Goal: Find contact information: Find contact information

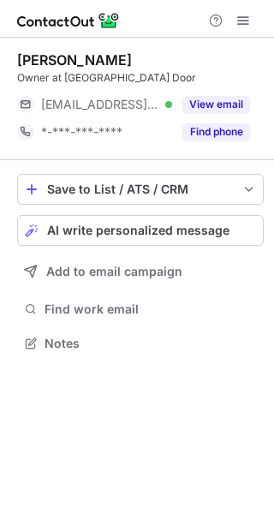
scroll to position [8, 9]
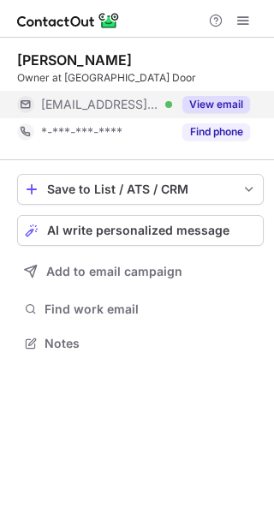
click at [223, 99] on button "View email" at bounding box center [216, 104] width 68 height 17
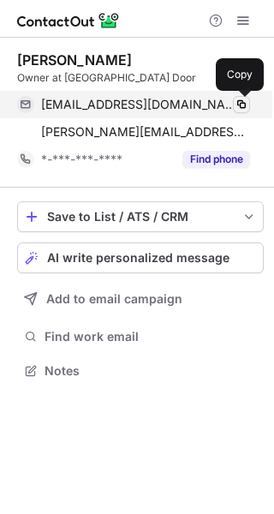
click at [241, 104] on span at bounding box center [242, 105] width 14 height 14
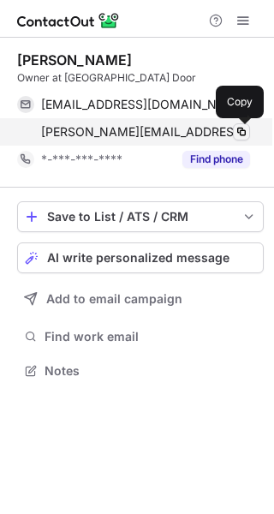
click at [243, 132] on span at bounding box center [242, 132] width 14 height 14
